Goal: Find specific page/section: Find specific page/section

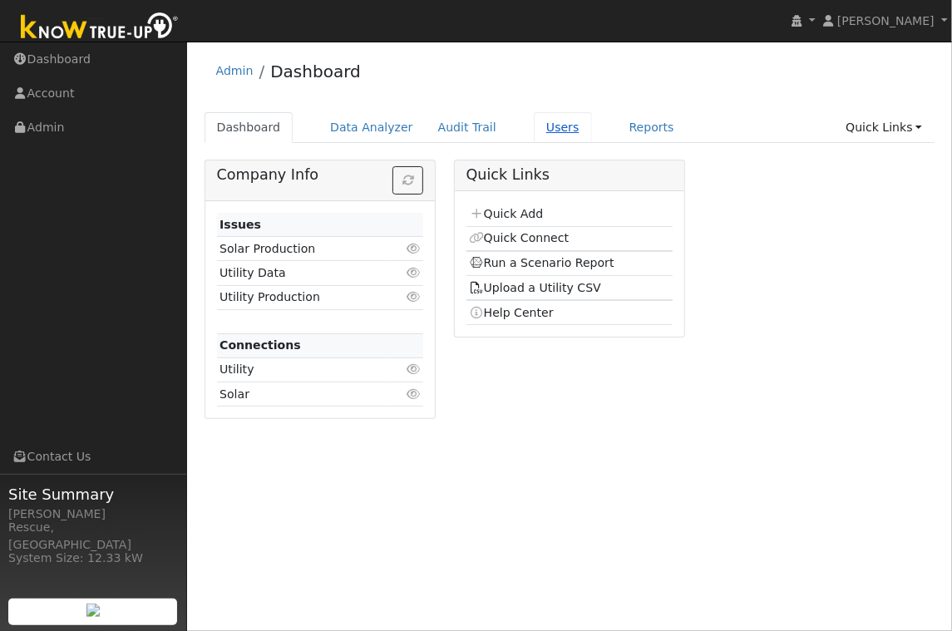
click at [553, 134] on link "Users" at bounding box center [563, 127] width 58 height 31
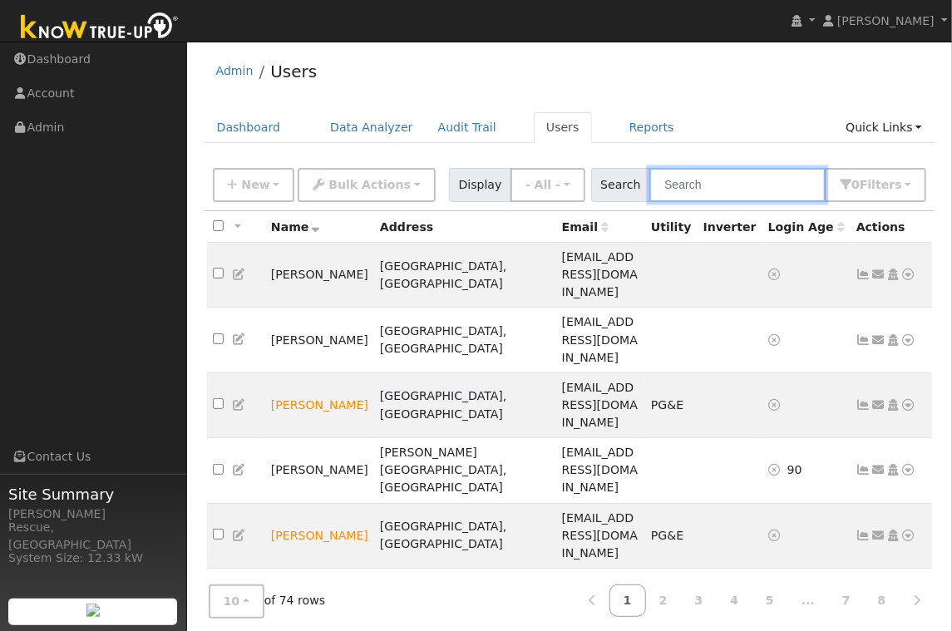
click at [762, 185] on input "text" at bounding box center [737, 185] width 176 height 34
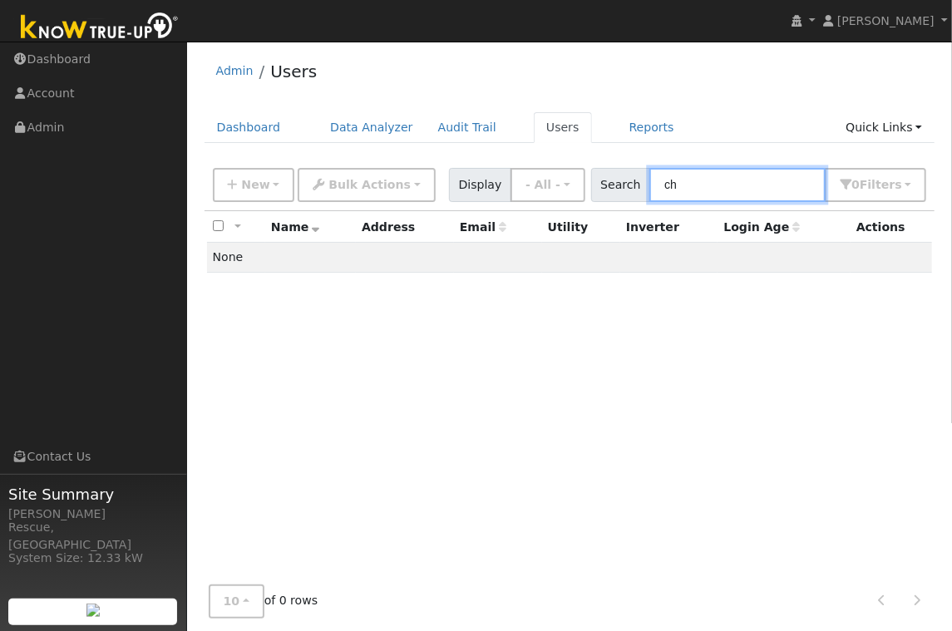
type input "c"
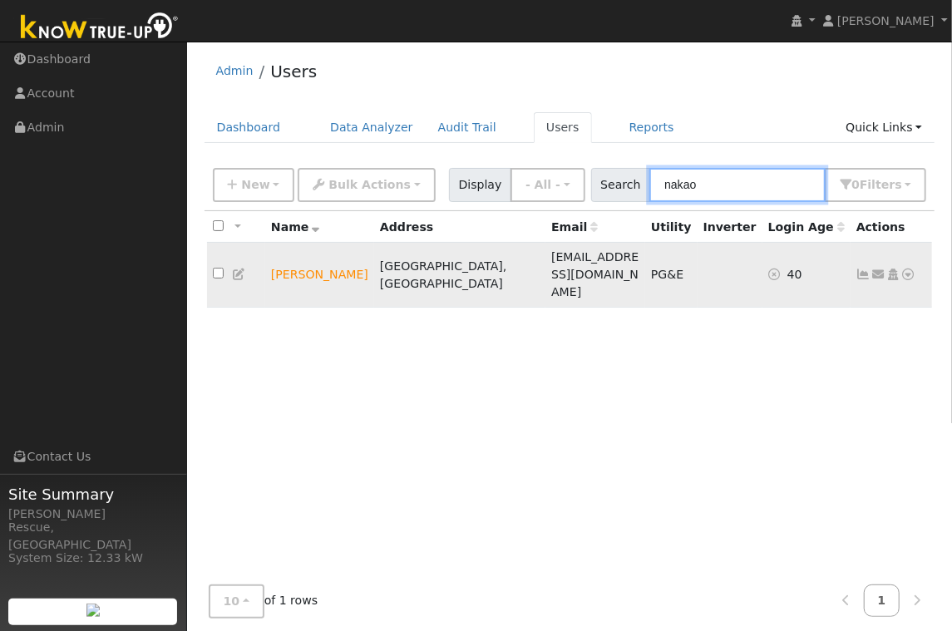
type input "nakao"
click at [912, 269] on icon at bounding box center [908, 275] width 15 height 12
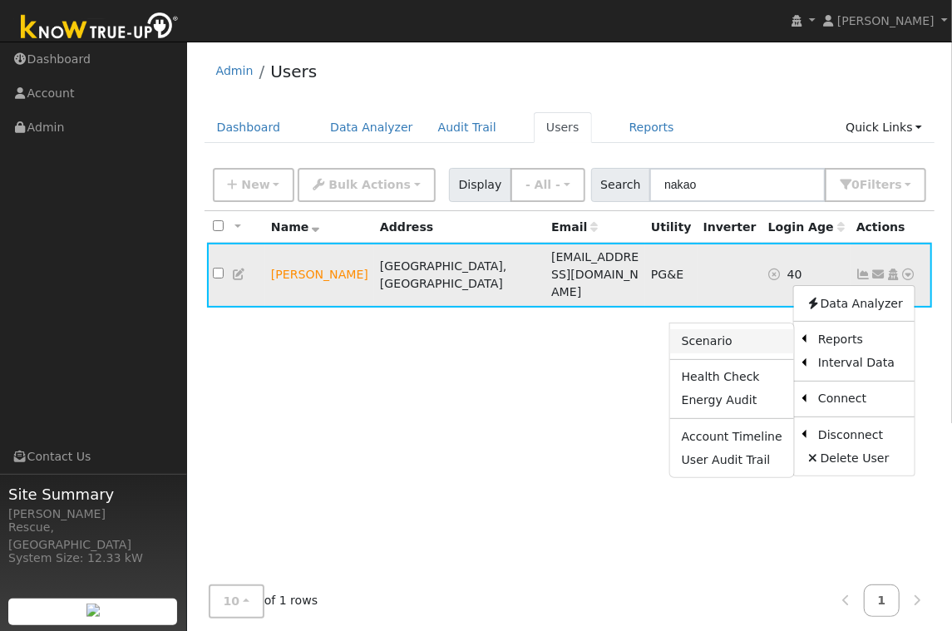
click at [738, 329] on link "Scenario" at bounding box center [732, 340] width 124 height 23
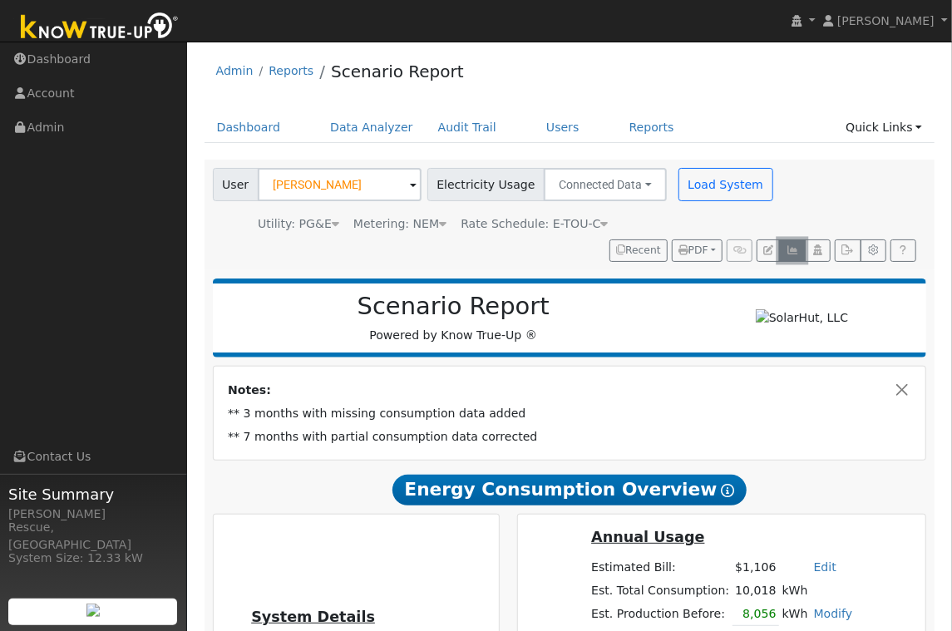
click at [803, 247] on button "button" at bounding box center [792, 250] width 26 height 23
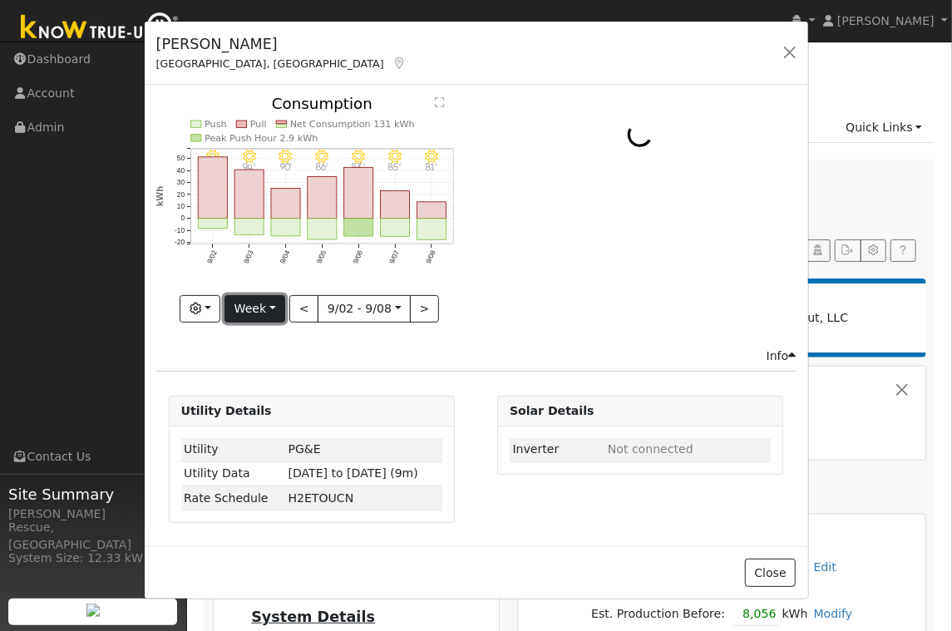
click at [269, 307] on button "Week" at bounding box center [255, 309] width 61 height 28
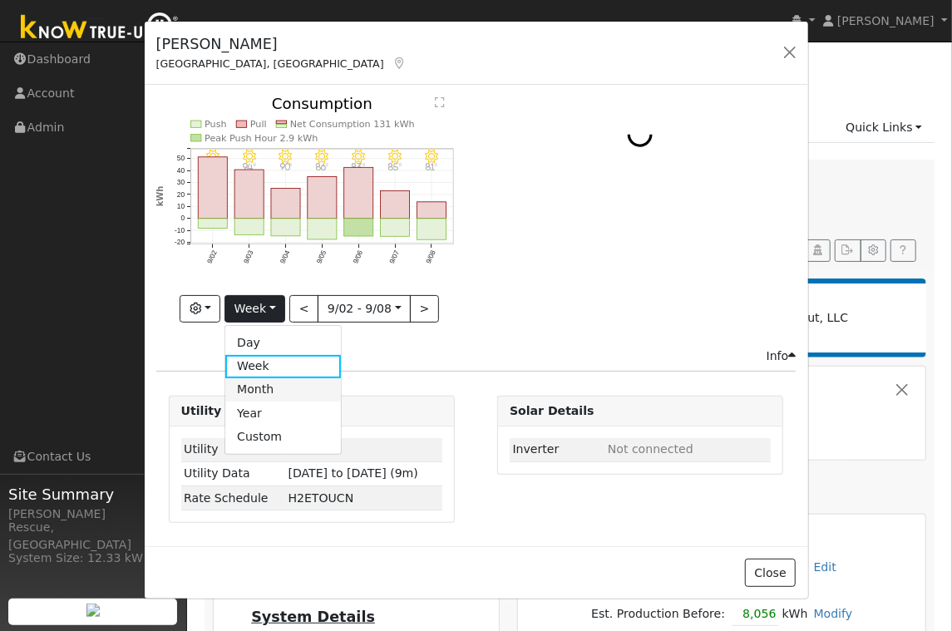
click at [273, 394] on link "Month" at bounding box center [283, 389] width 116 height 23
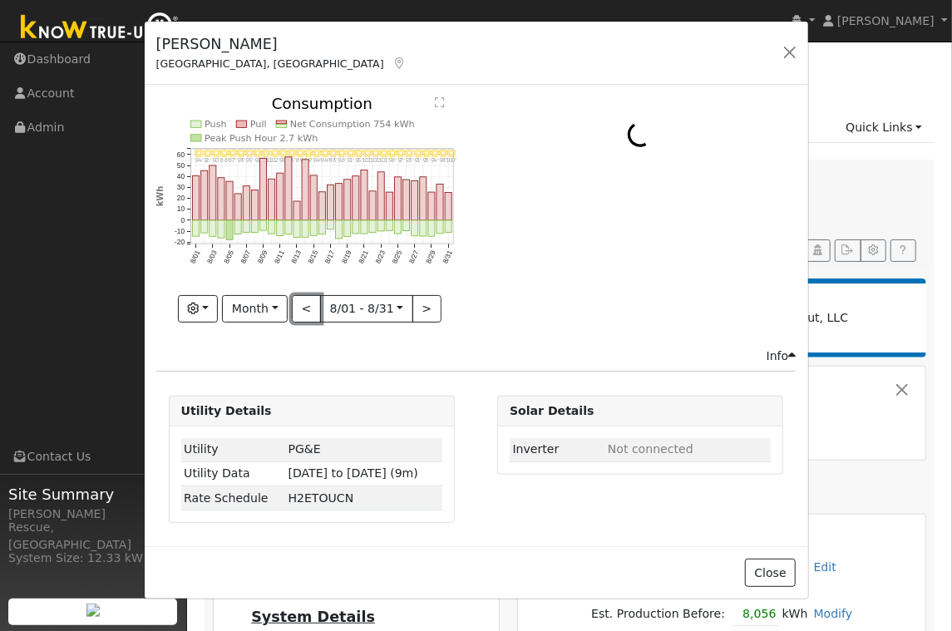
click at [313, 309] on button "<" at bounding box center [306, 309] width 29 height 28
type input "[DATE]"
